Goal: Task Accomplishment & Management: Use online tool/utility

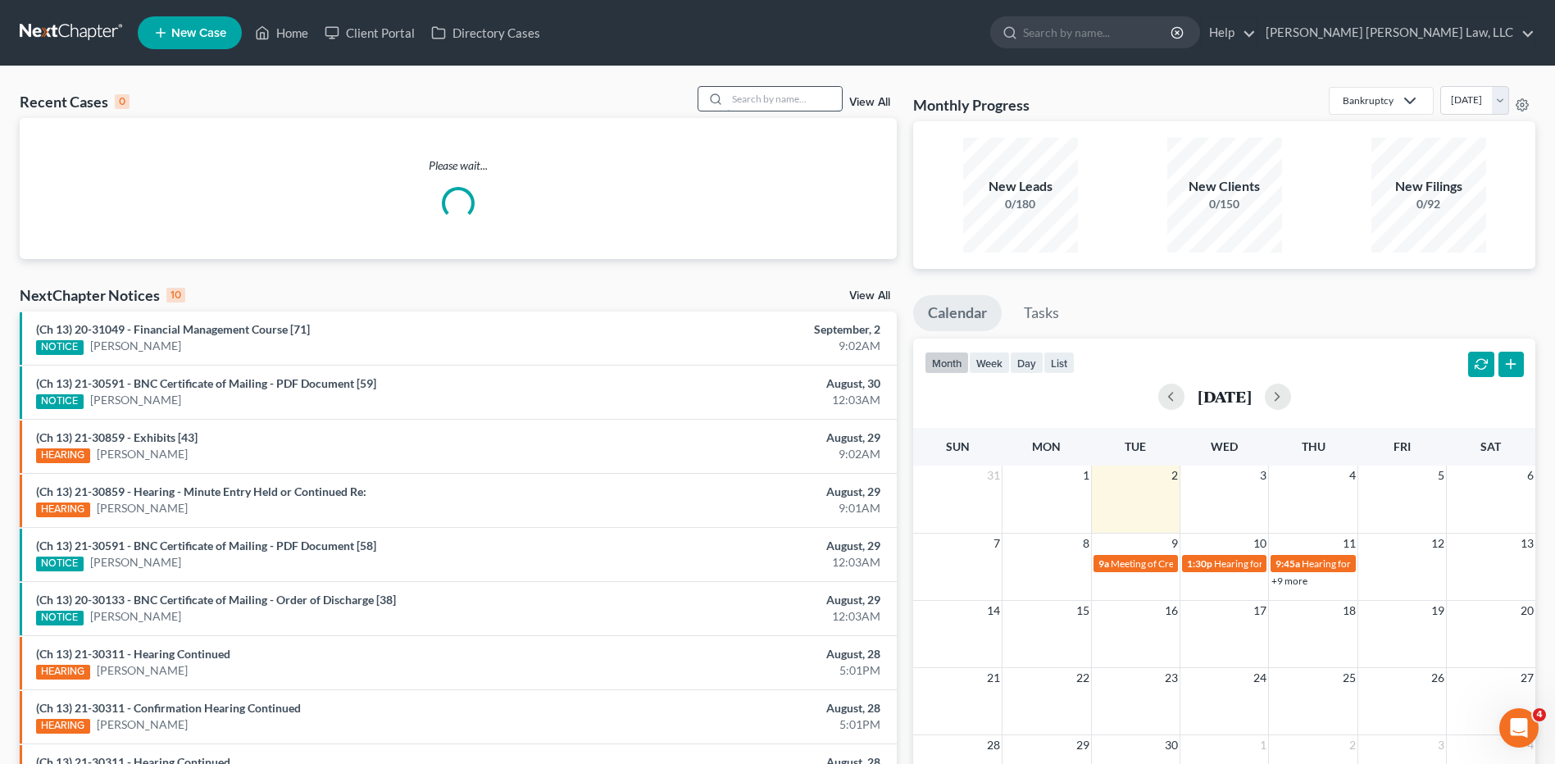
click at [777, 102] on input "search" at bounding box center [784, 99] width 115 height 24
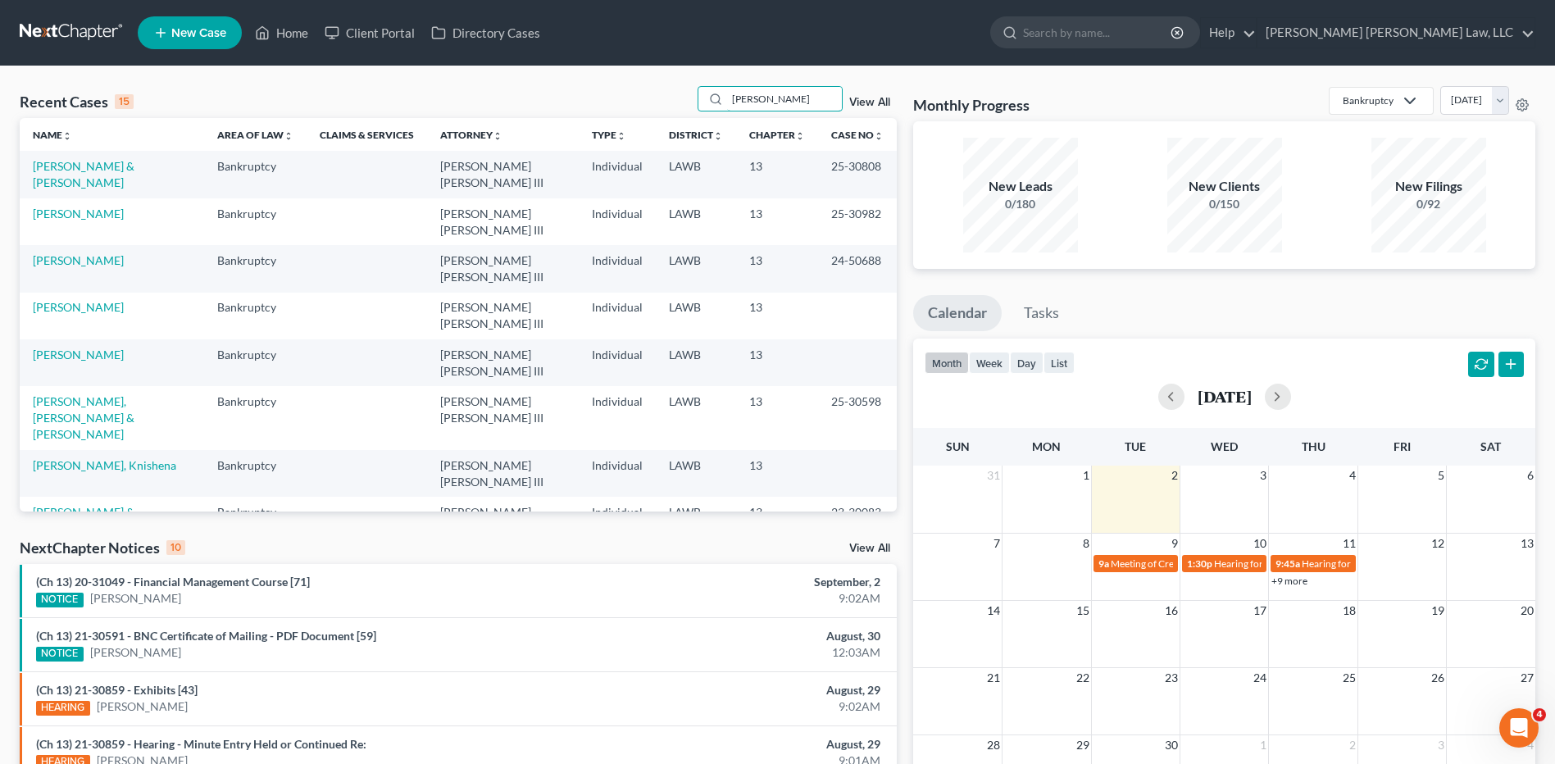
type input "[PERSON_NAME]"
click at [69, 221] on td "[PERSON_NAME]" at bounding box center [112, 221] width 184 height 47
click at [94, 212] on link "[PERSON_NAME]" at bounding box center [78, 214] width 91 height 14
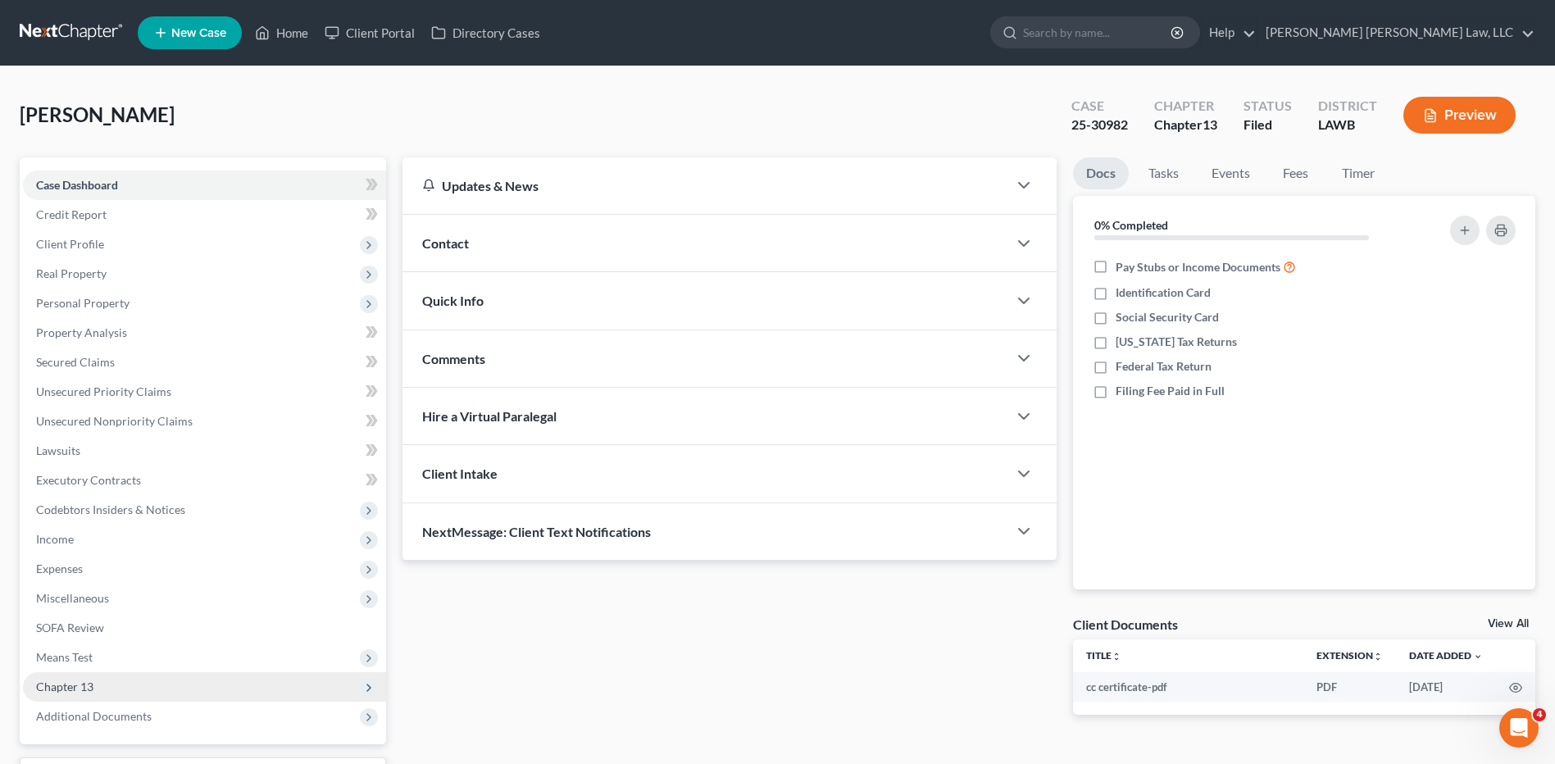
click at [80, 685] on span "Chapter 13" at bounding box center [64, 687] width 57 height 14
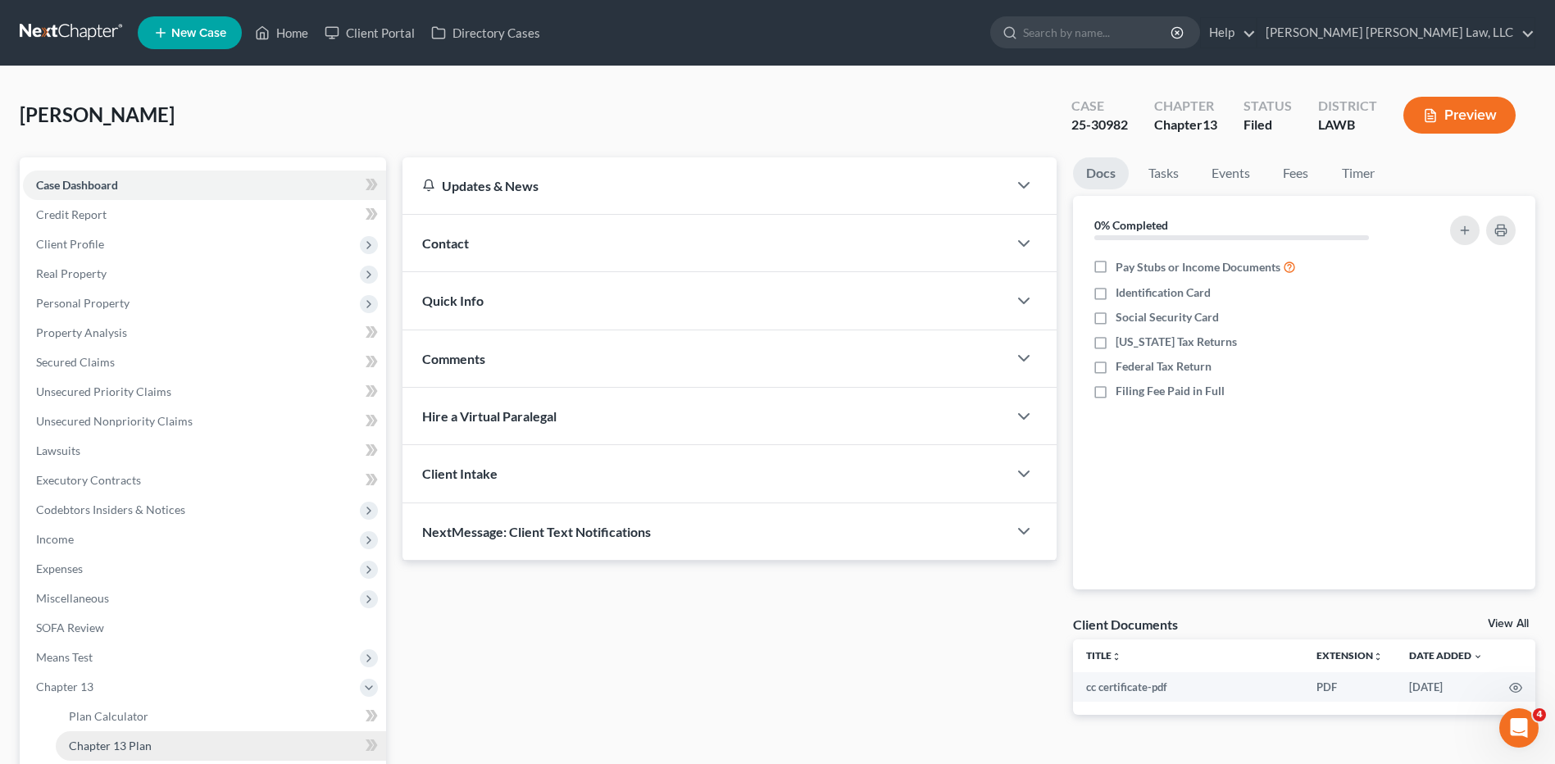
drag, startPoint x: 130, startPoint y: 744, endPoint x: 166, endPoint y: 737, distance: 36.0
click at [131, 744] on span "Chapter 13 Plan" at bounding box center [110, 746] width 83 height 14
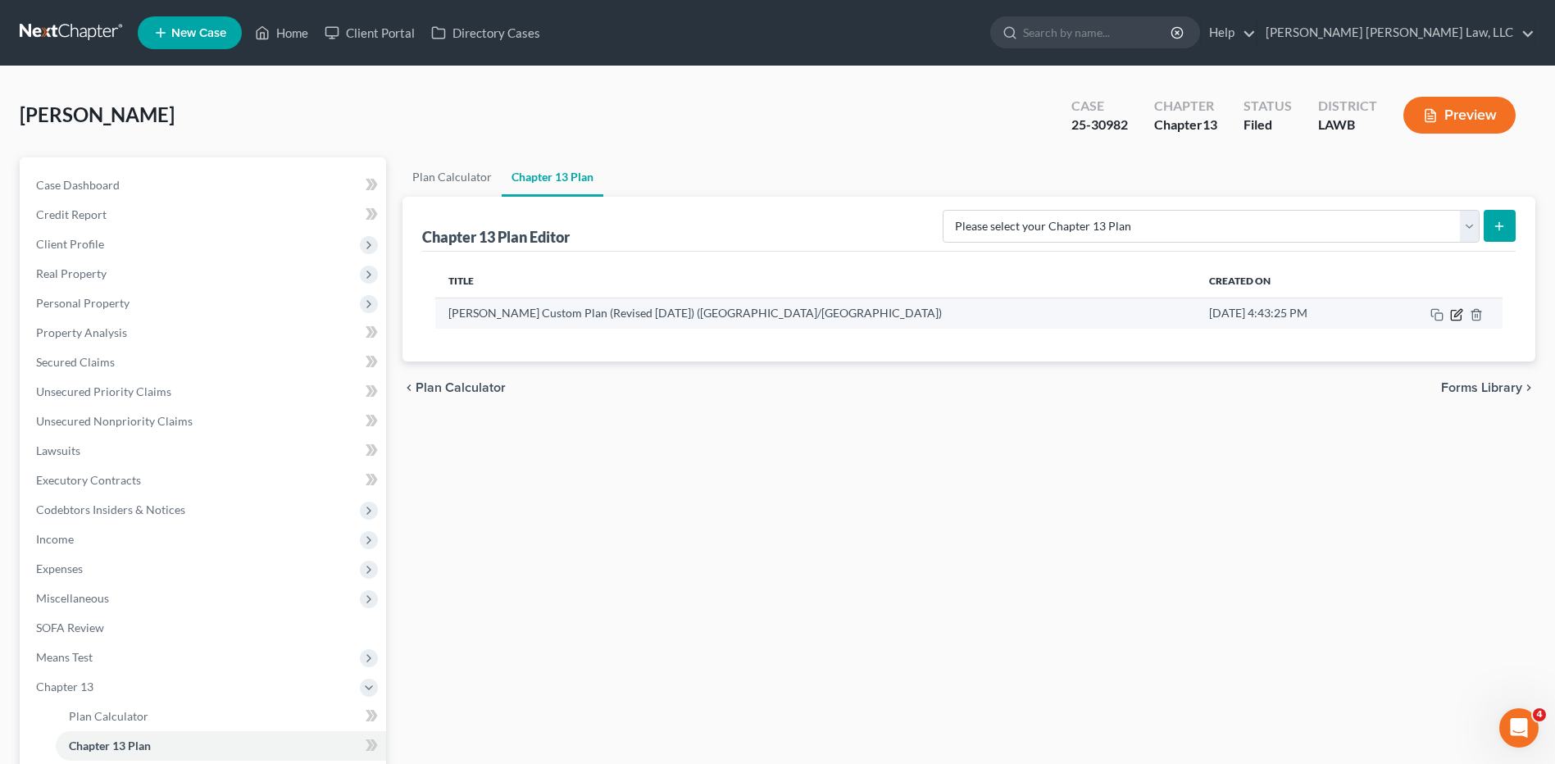
click at [1459, 312] on icon "button" at bounding box center [1456, 314] width 13 height 13
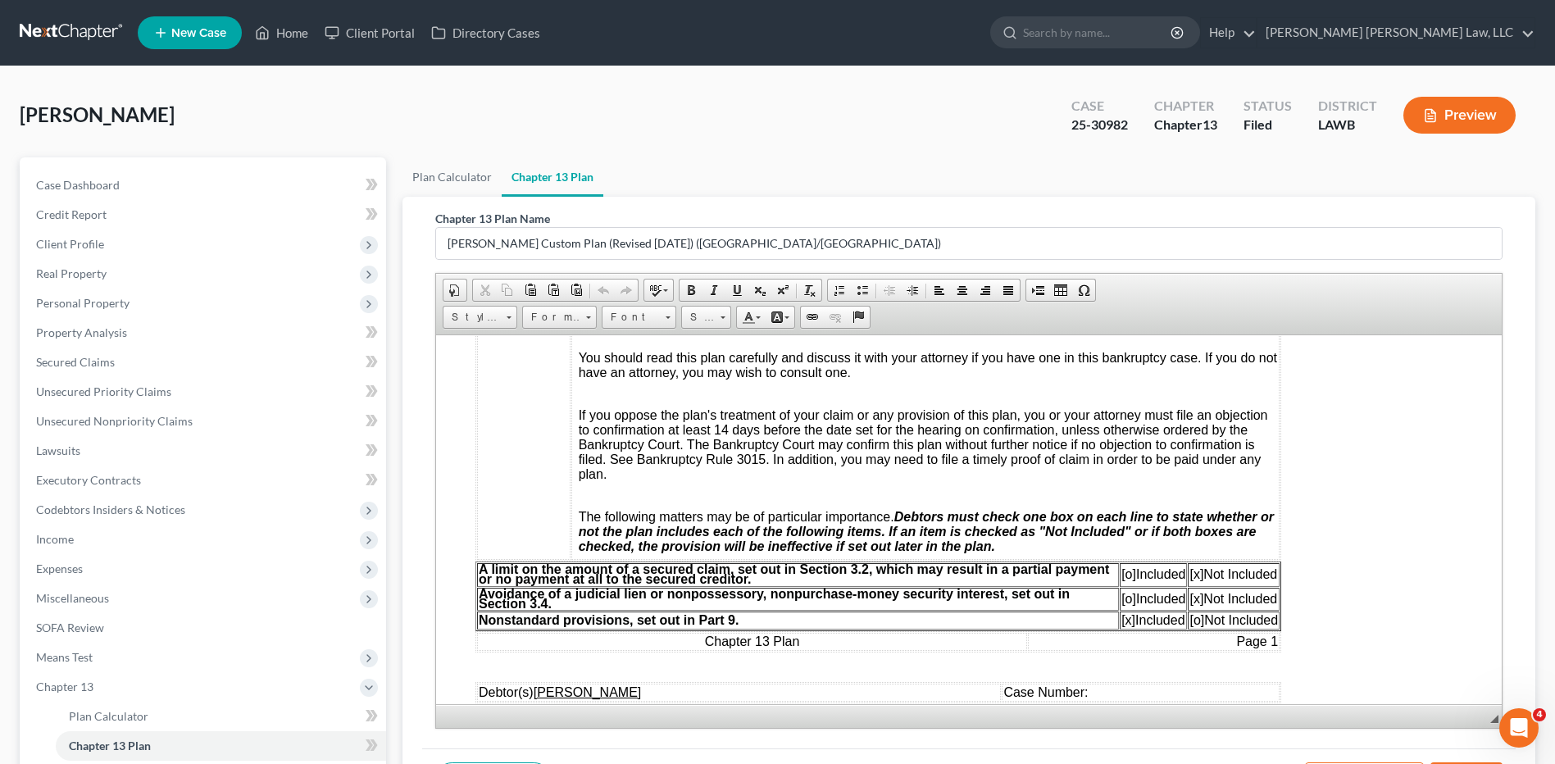
scroll to position [574, 0]
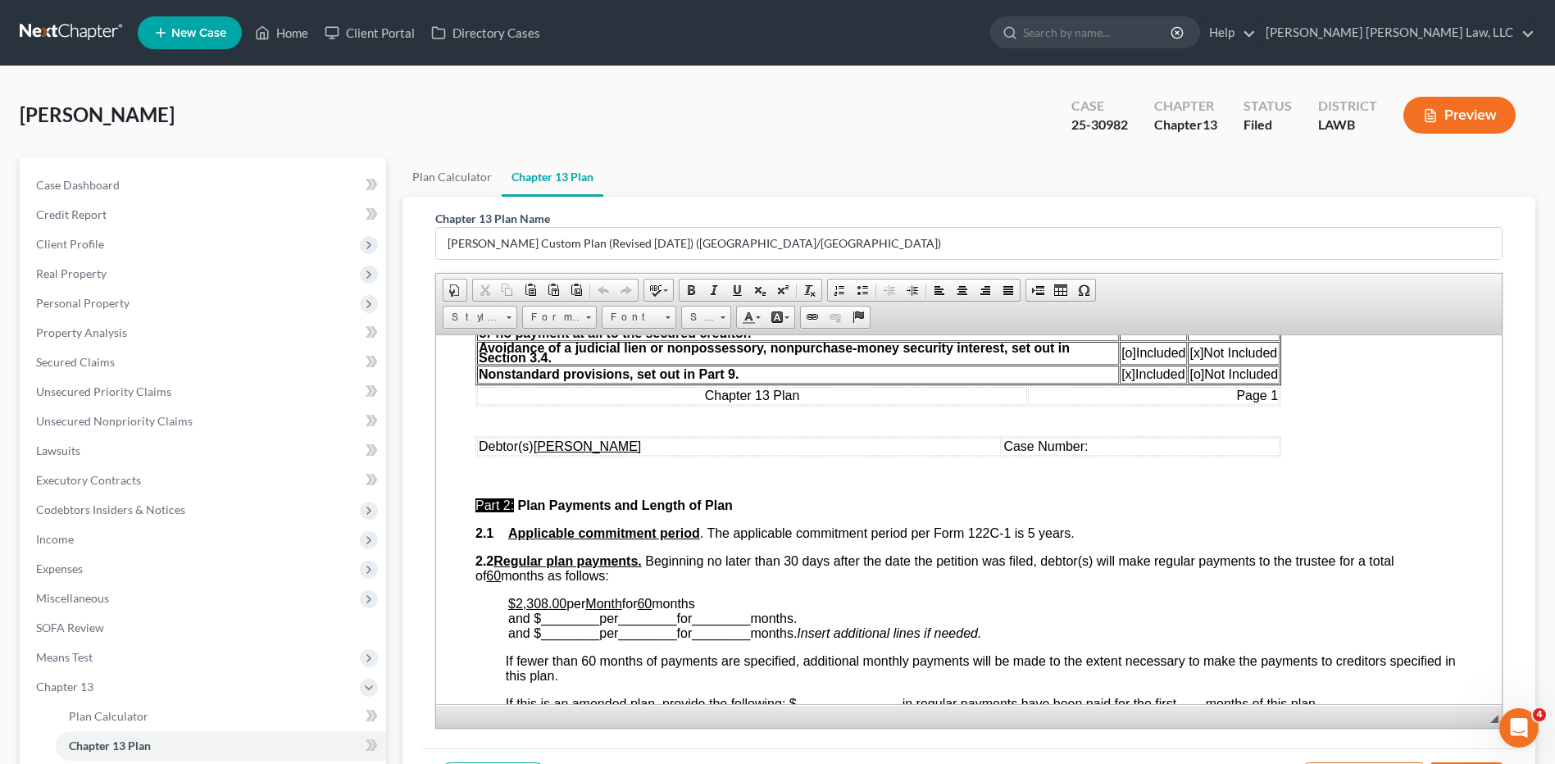
click at [1110, 450] on td "Case Number:" at bounding box center [1141, 446] width 278 height 18
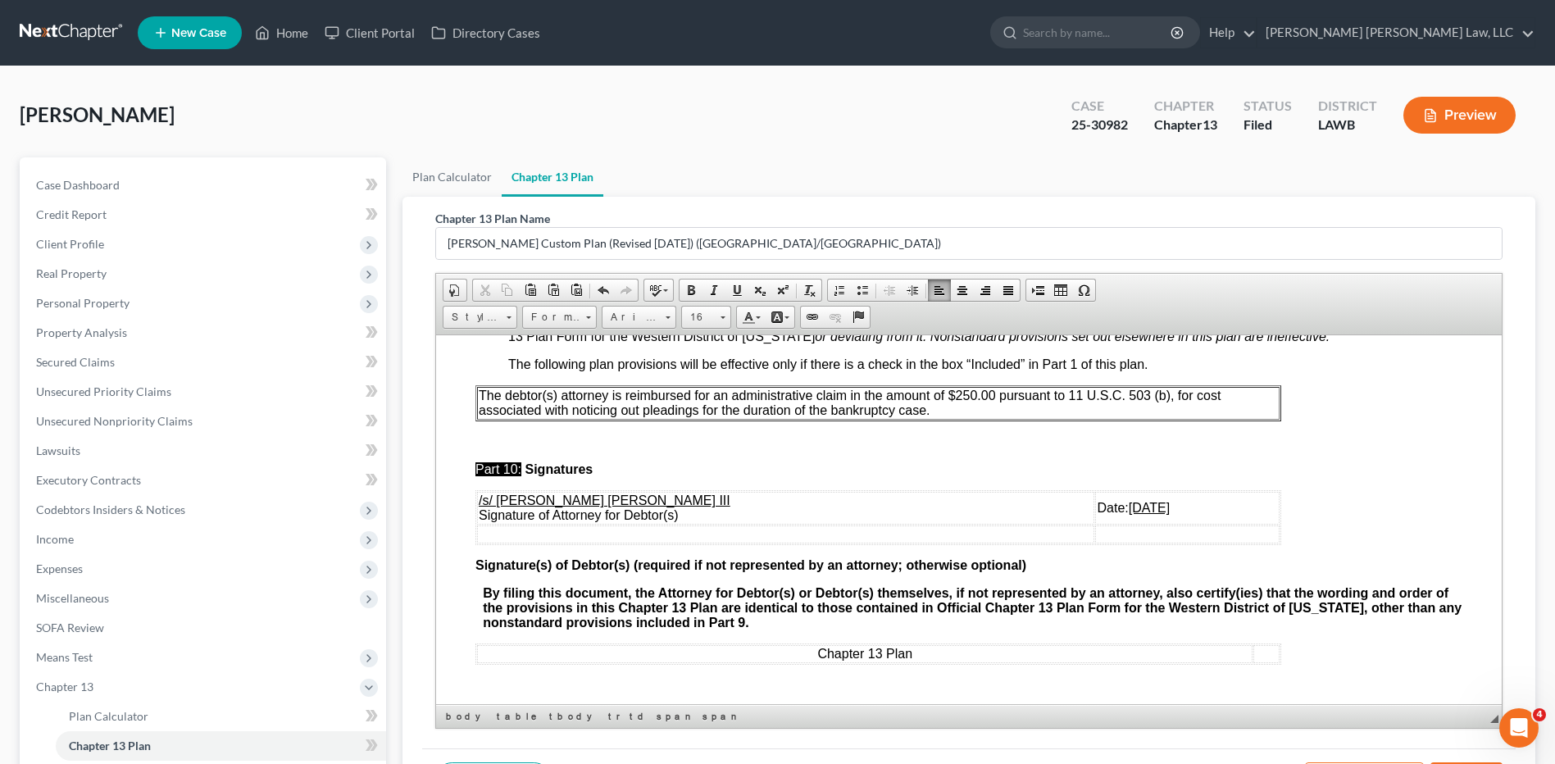
scroll to position [196, 0]
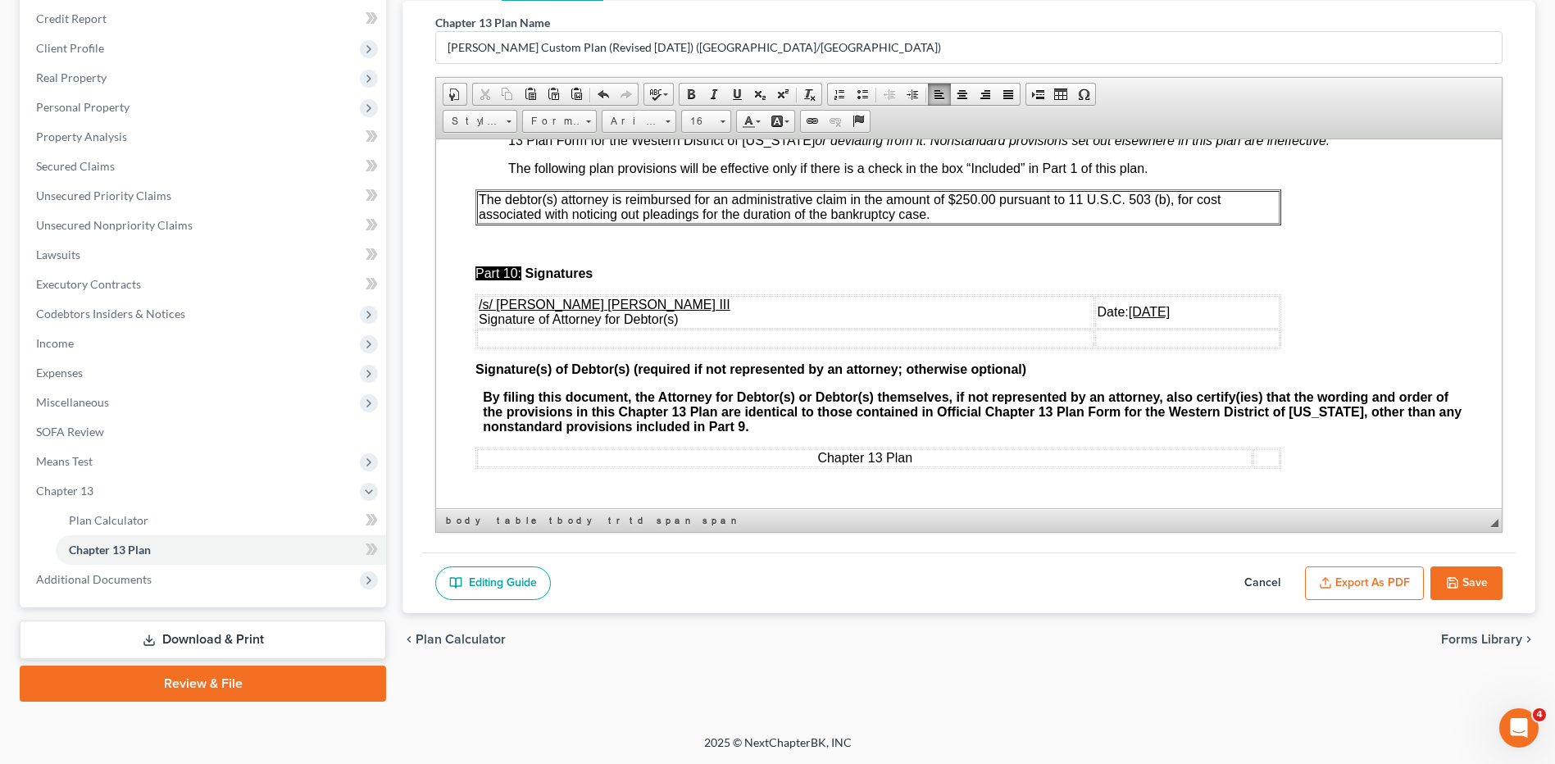
drag, startPoint x: 1371, startPoint y: 580, endPoint x: 1550, endPoint y: 532, distance: 185.2
click at [1371, 580] on button "Export as PDF" at bounding box center [1364, 584] width 119 height 34
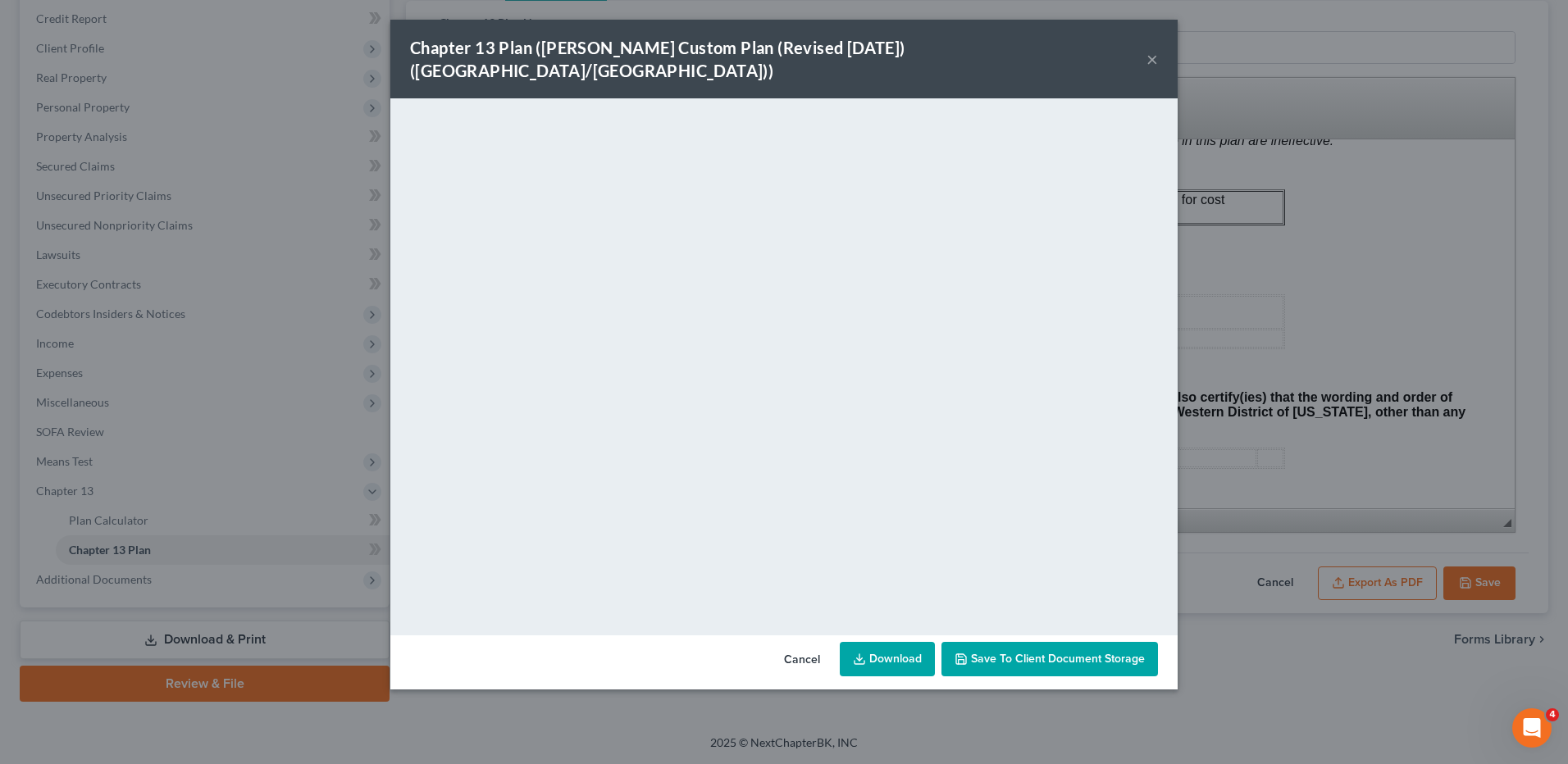
click at [888, 642] on link "Download" at bounding box center [887, 659] width 95 height 34
click at [797, 644] on button "Cancel" at bounding box center [802, 660] width 62 height 33
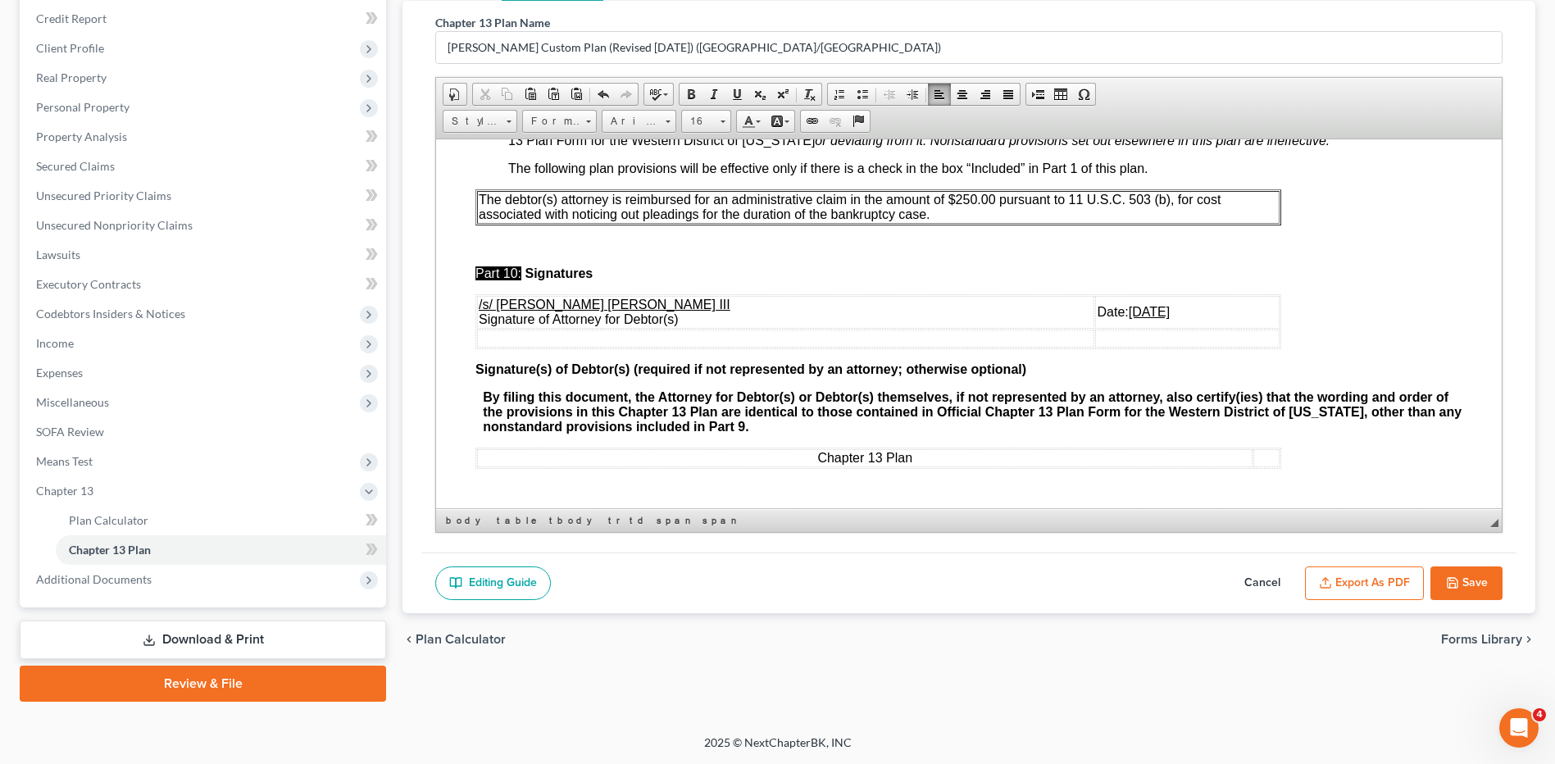
click at [1502, 572] on button "Save" at bounding box center [1467, 584] width 72 height 34
click at [1480, 582] on button "Save" at bounding box center [1467, 584] width 72 height 34
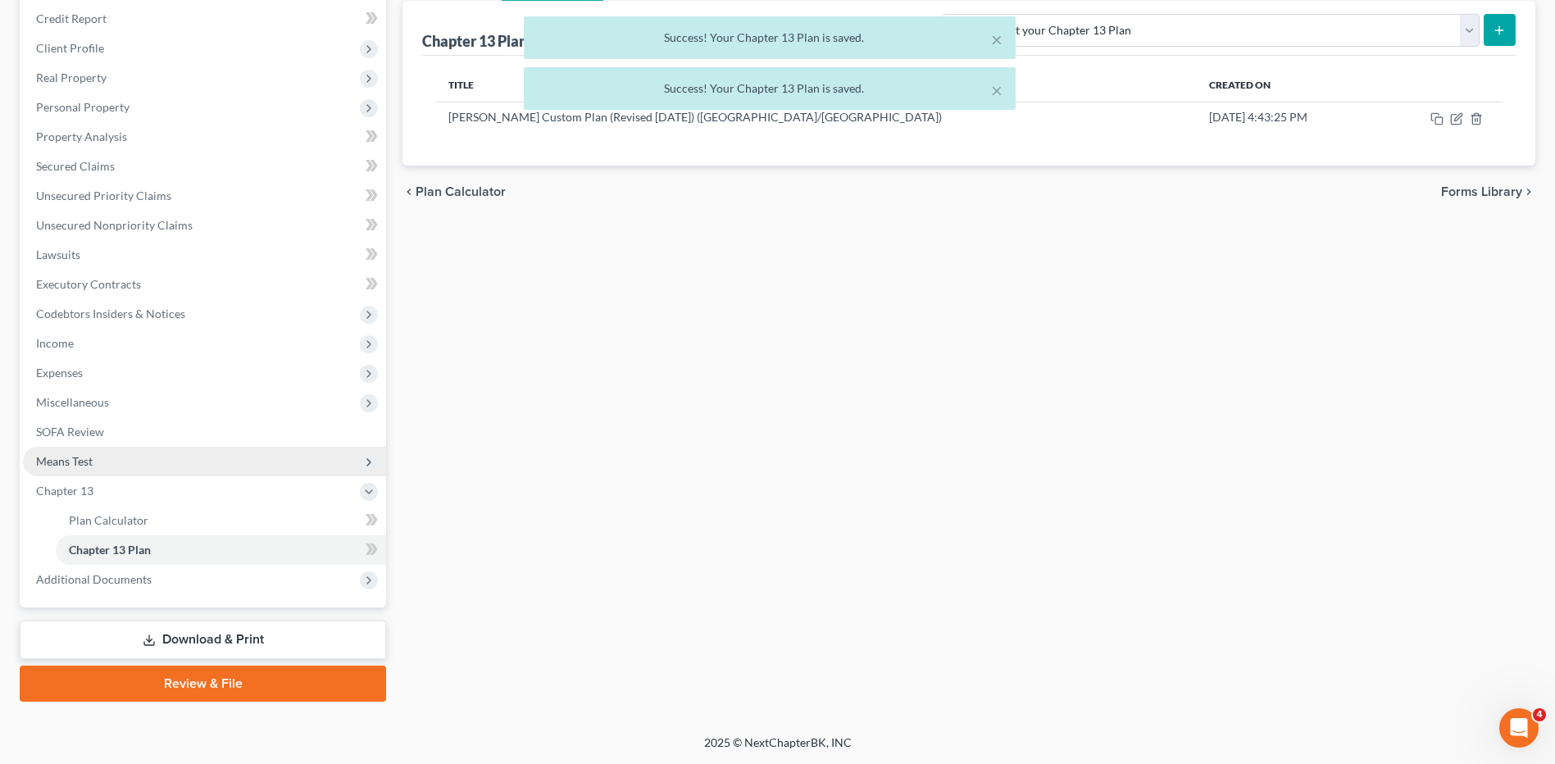
click at [58, 465] on span "Means Test" at bounding box center [64, 461] width 57 height 14
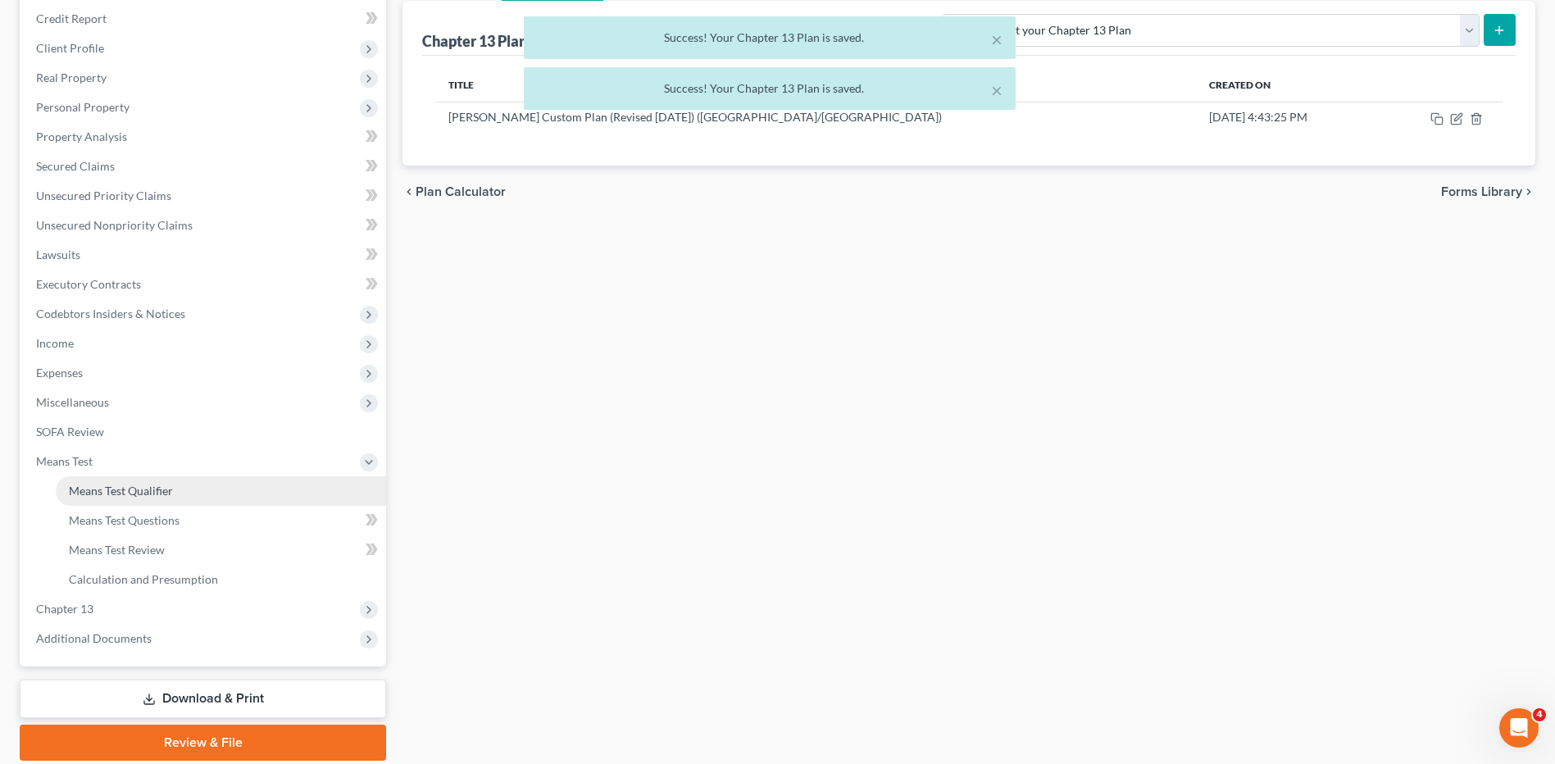
click at [84, 488] on span "Means Test Qualifier" at bounding box center [121, 491] width 104 height 14
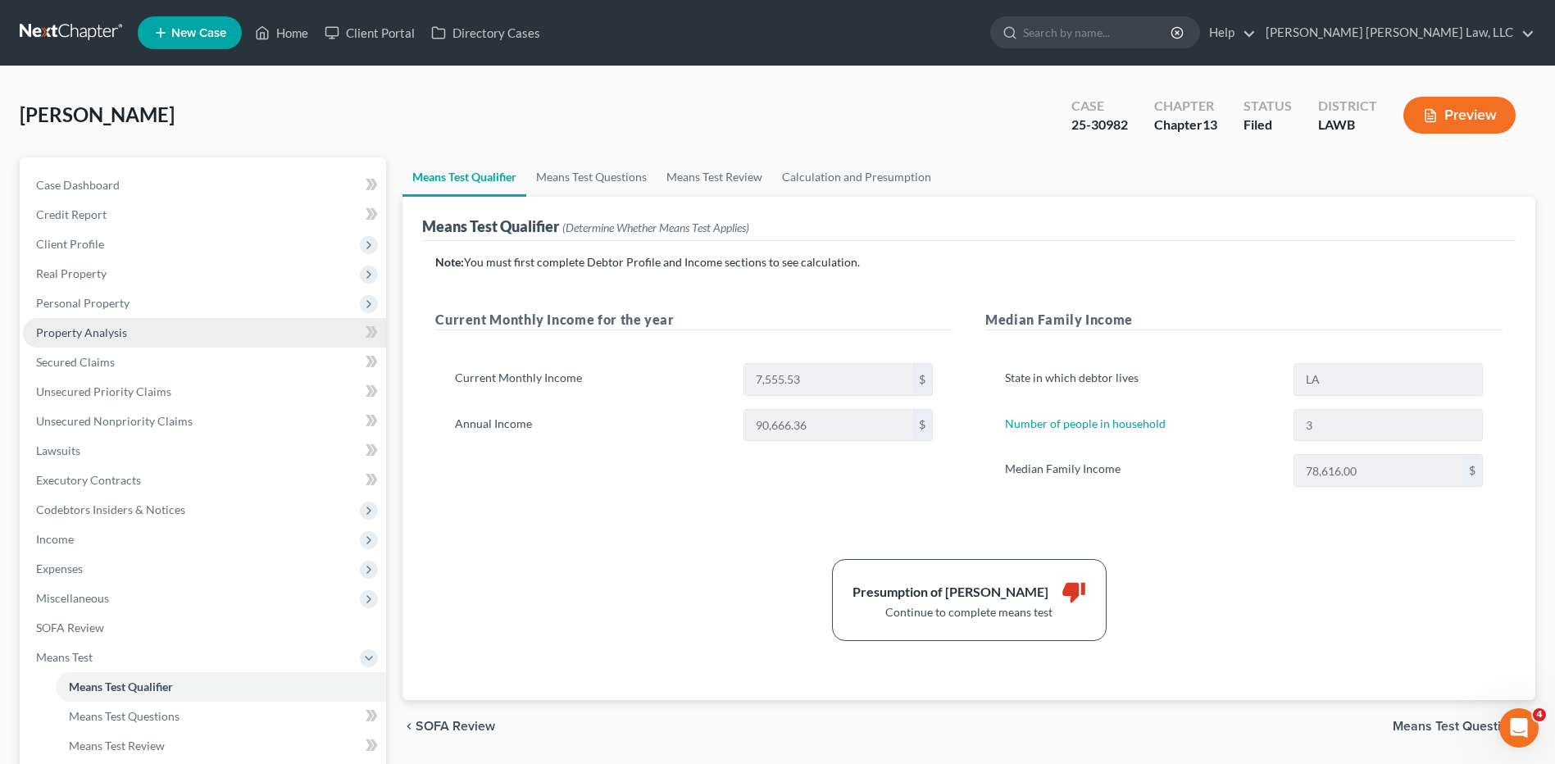
click at [46, 329] on span "Property Analysis" at bounding box center [81, 332] width 91 height 14
